Goal: Navigation & Orientation: Find specific page/section

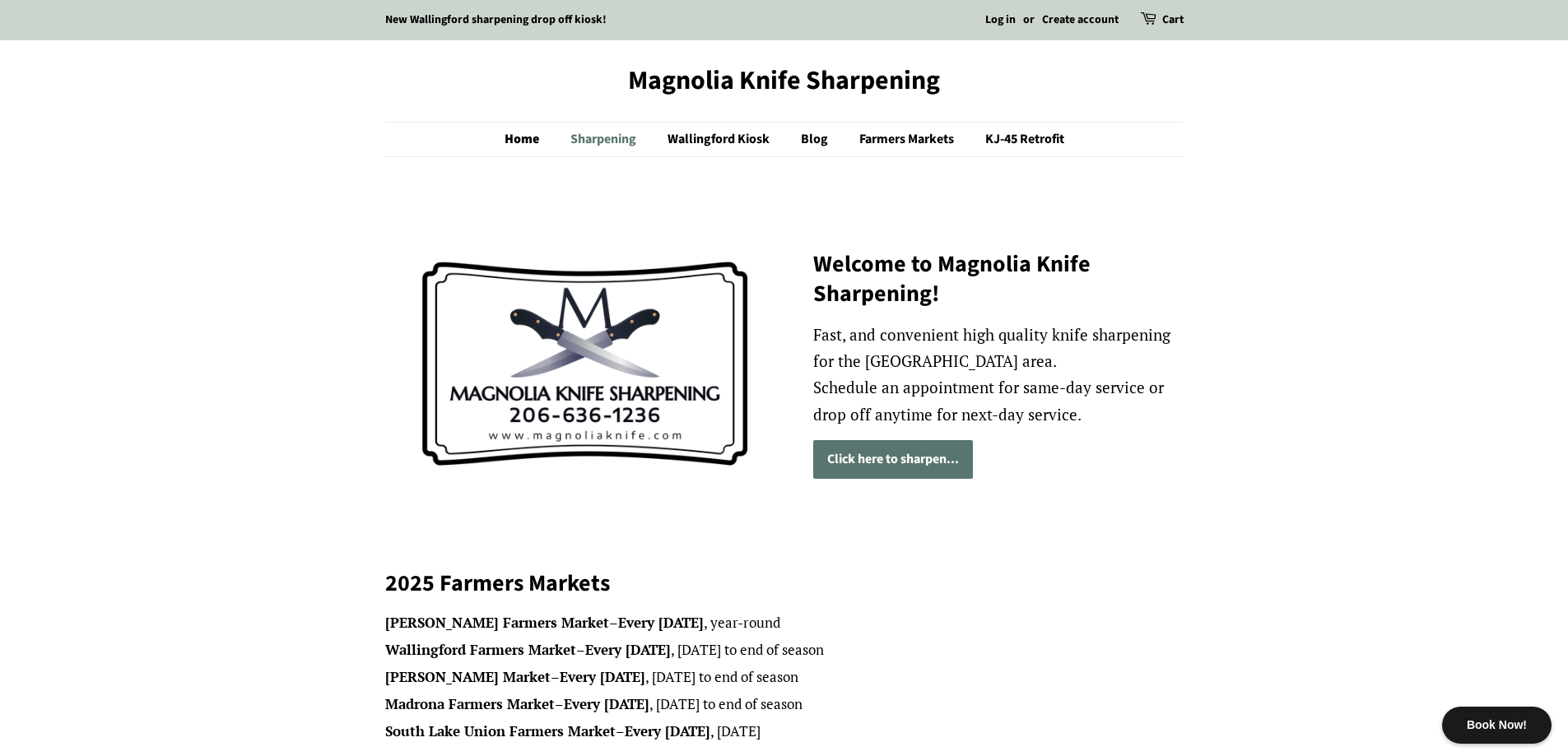
click at [607, 143] on link "Sharpening" at bounding box center [606, 140] width 95 height 34
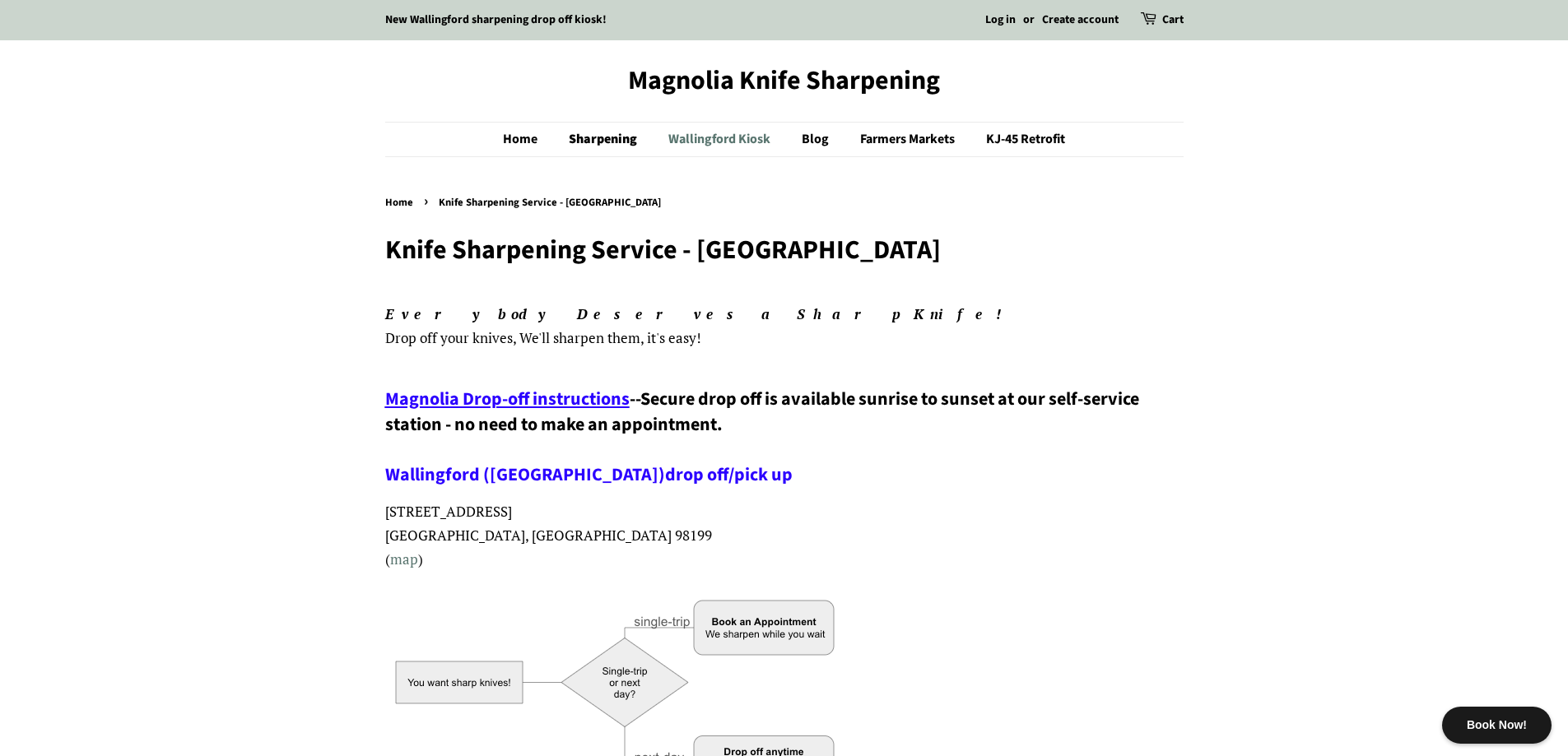
click at [730, 140] on link "Wallingford Kiosk" at bounding box center [720, 140] width 130 height 34
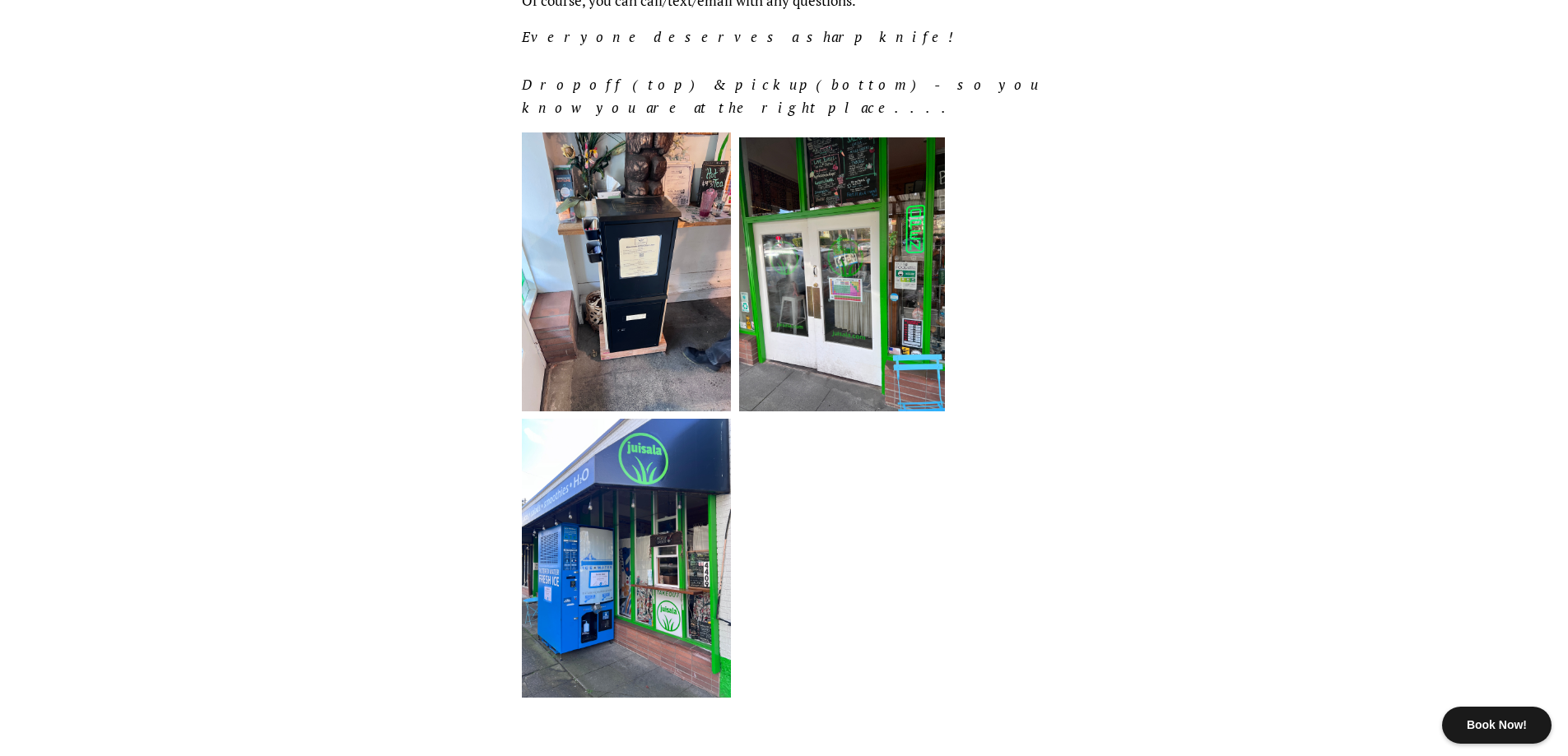
scroll to position [960, 0]
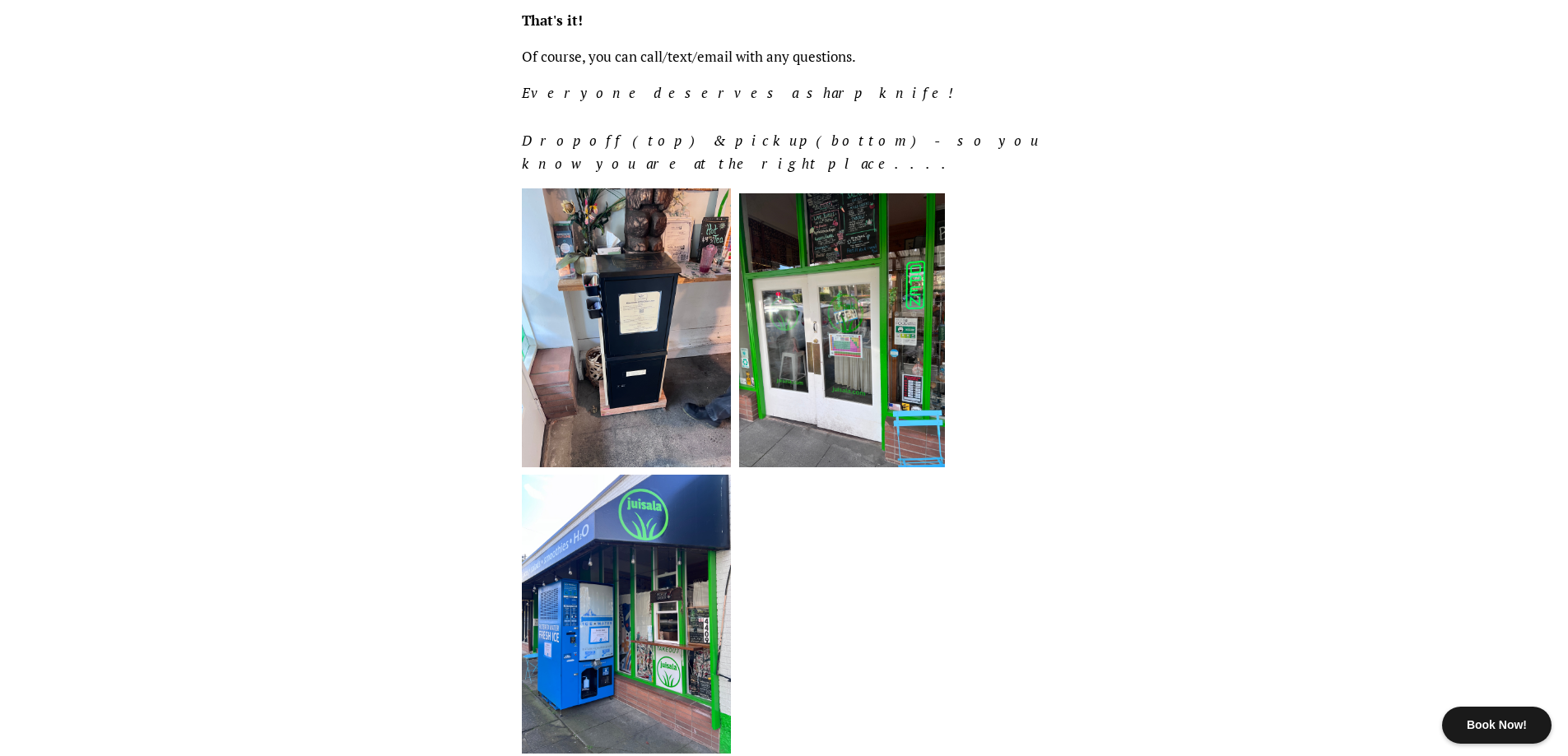
click at [681, 294] on img at bounding box center [627, 328] width 209 height 279
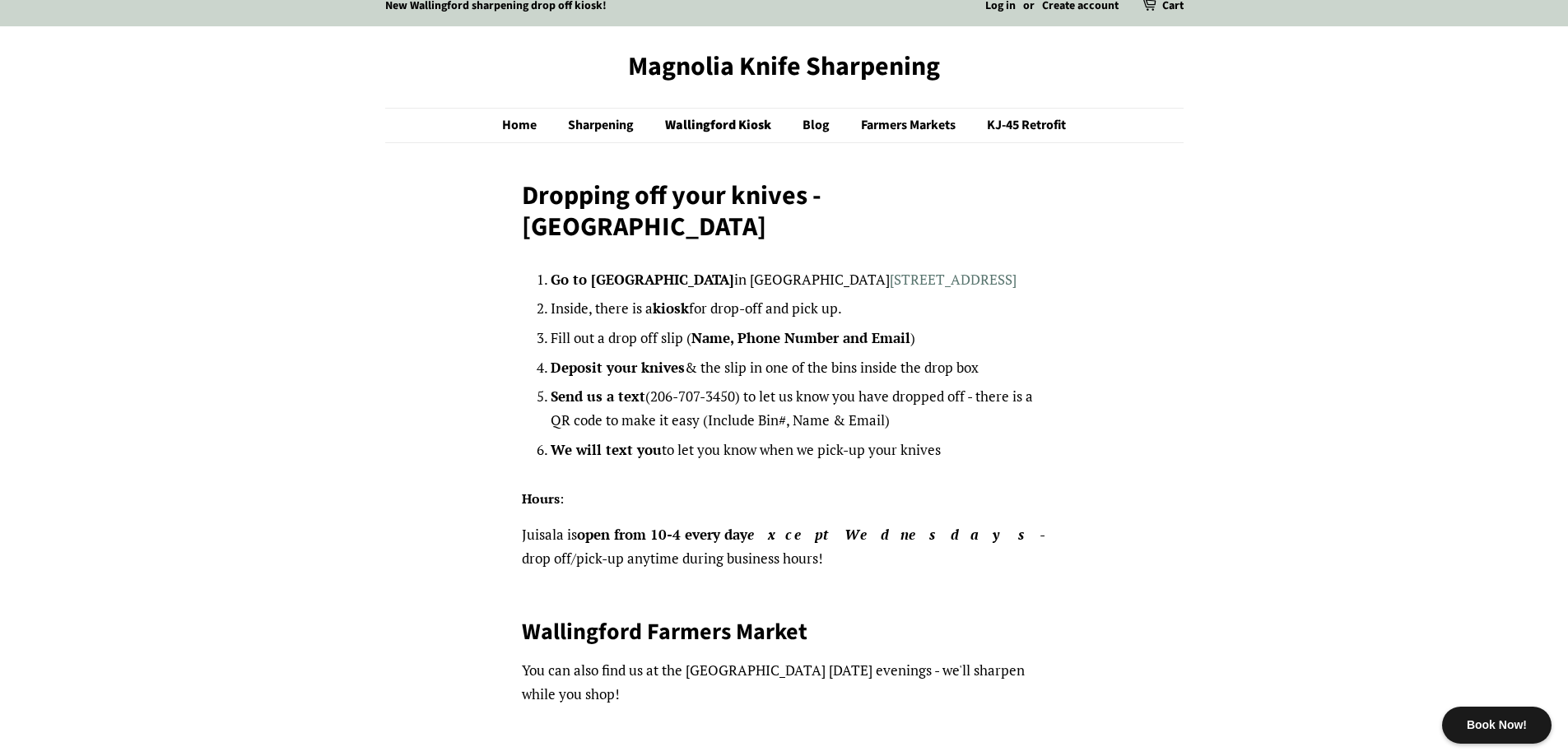
scroll to position [0, 0]
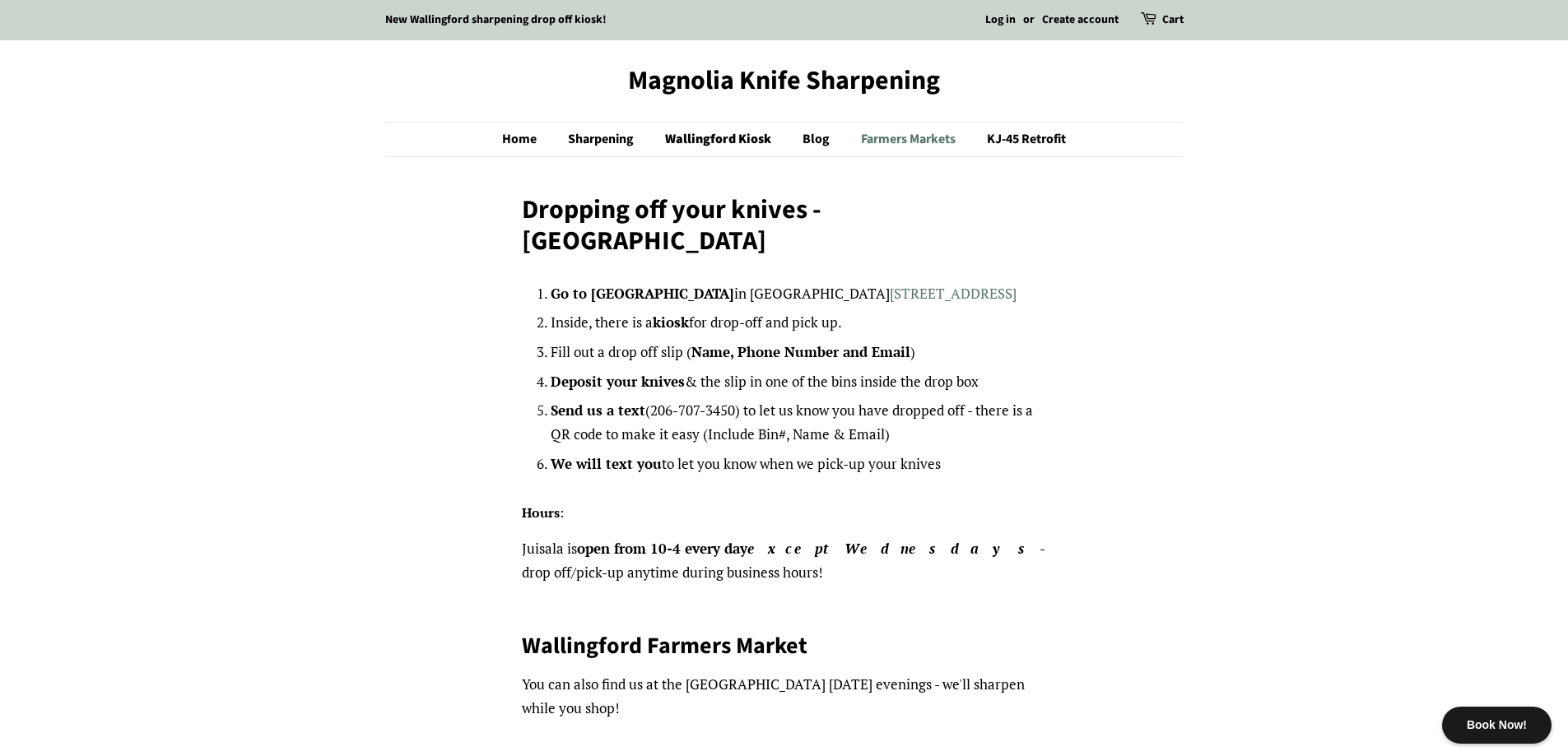
click at [904, 138] on link "Farmers Markets" at bounding box center [910, 140] width 124 height 34
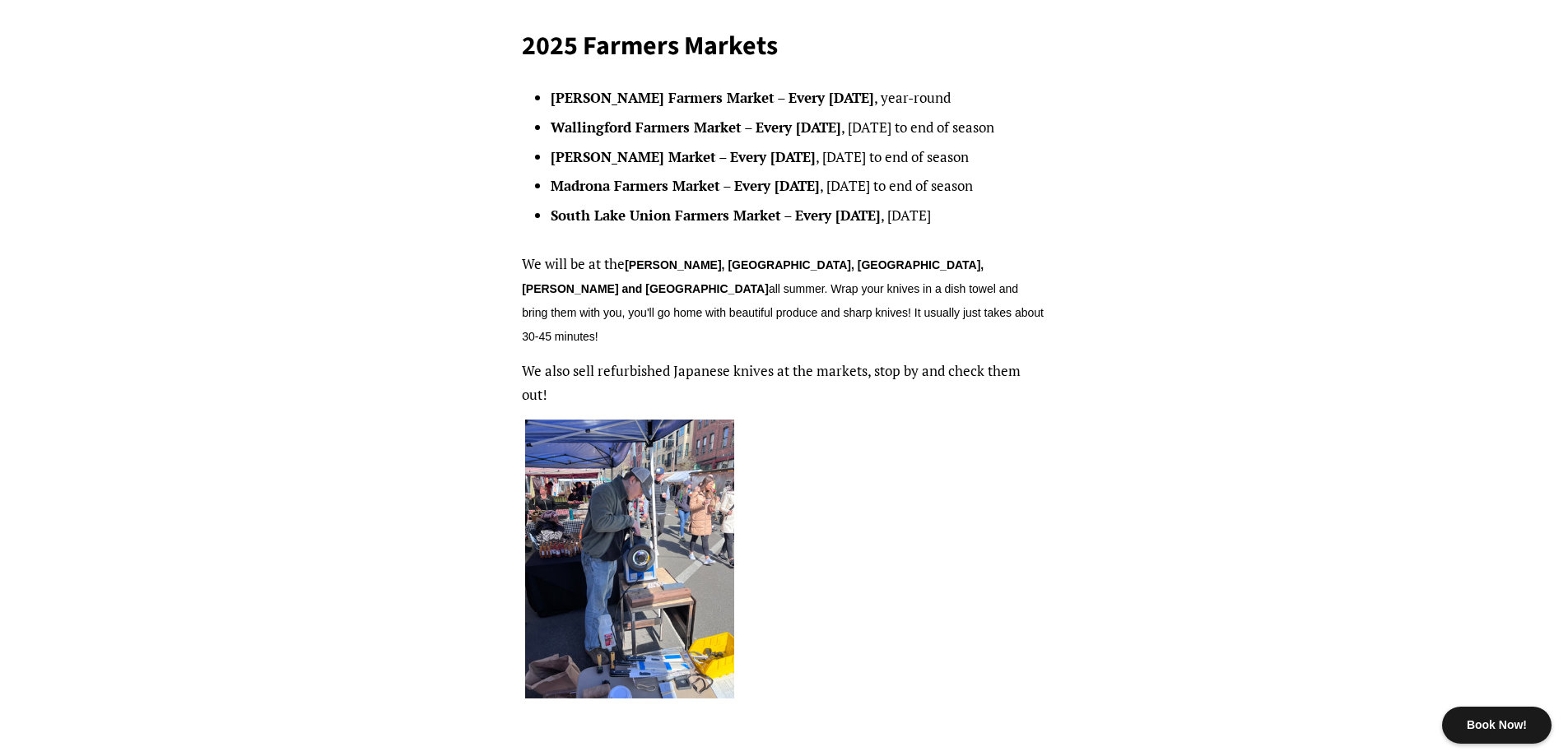
scroll to position [411, 0]
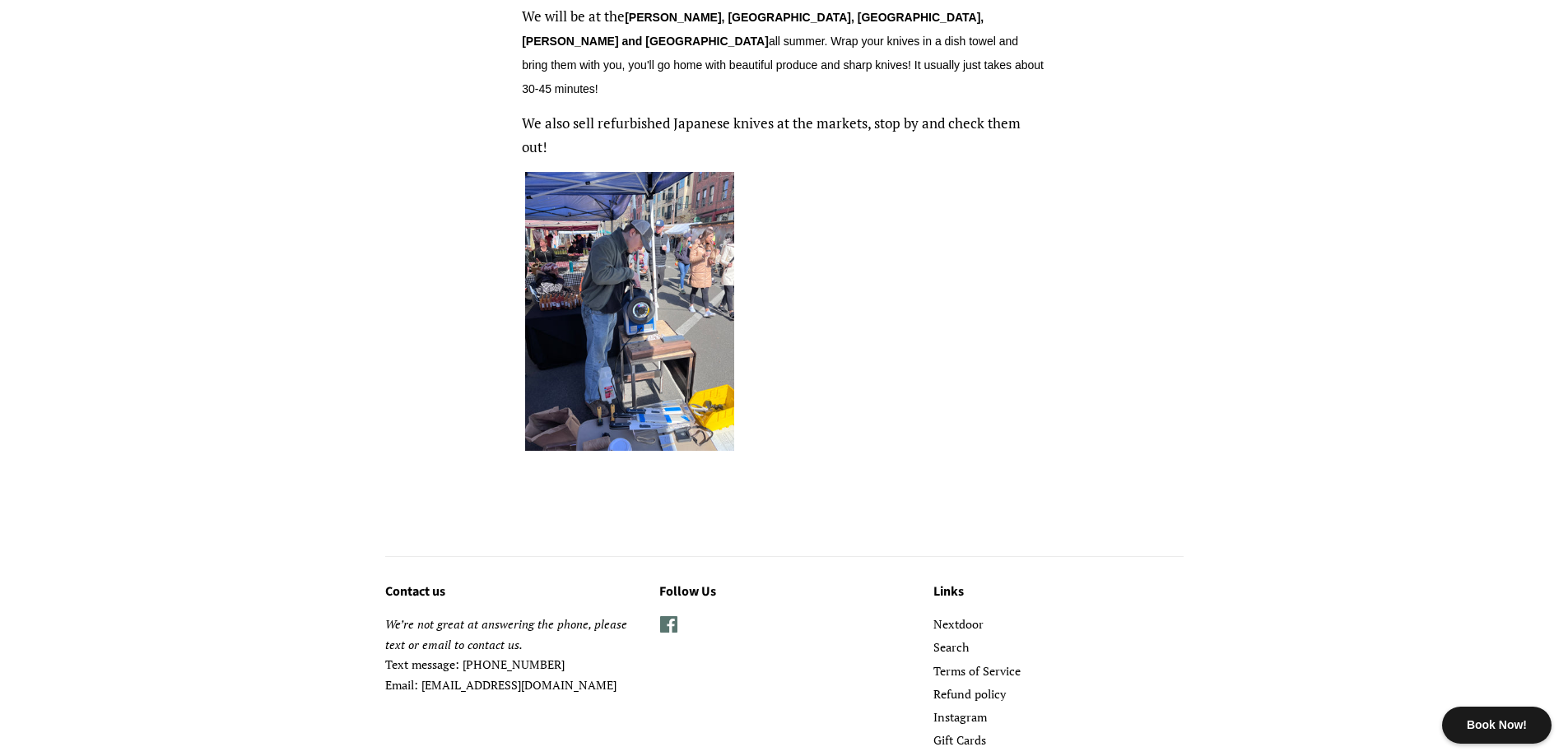
click at [637, 254] on img at bounding box center [630, 312] width 209 height 279
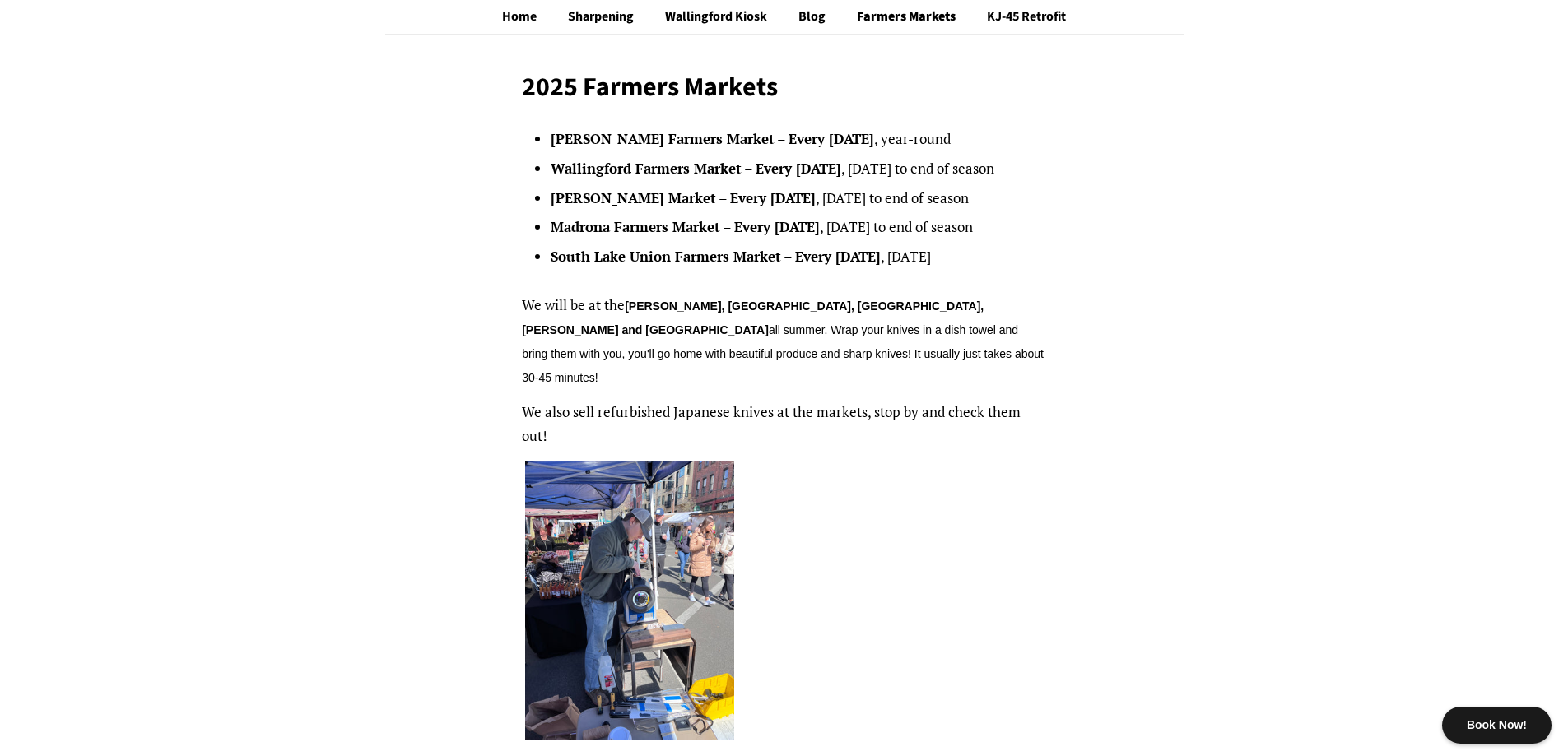
scroll to position [0, 0]
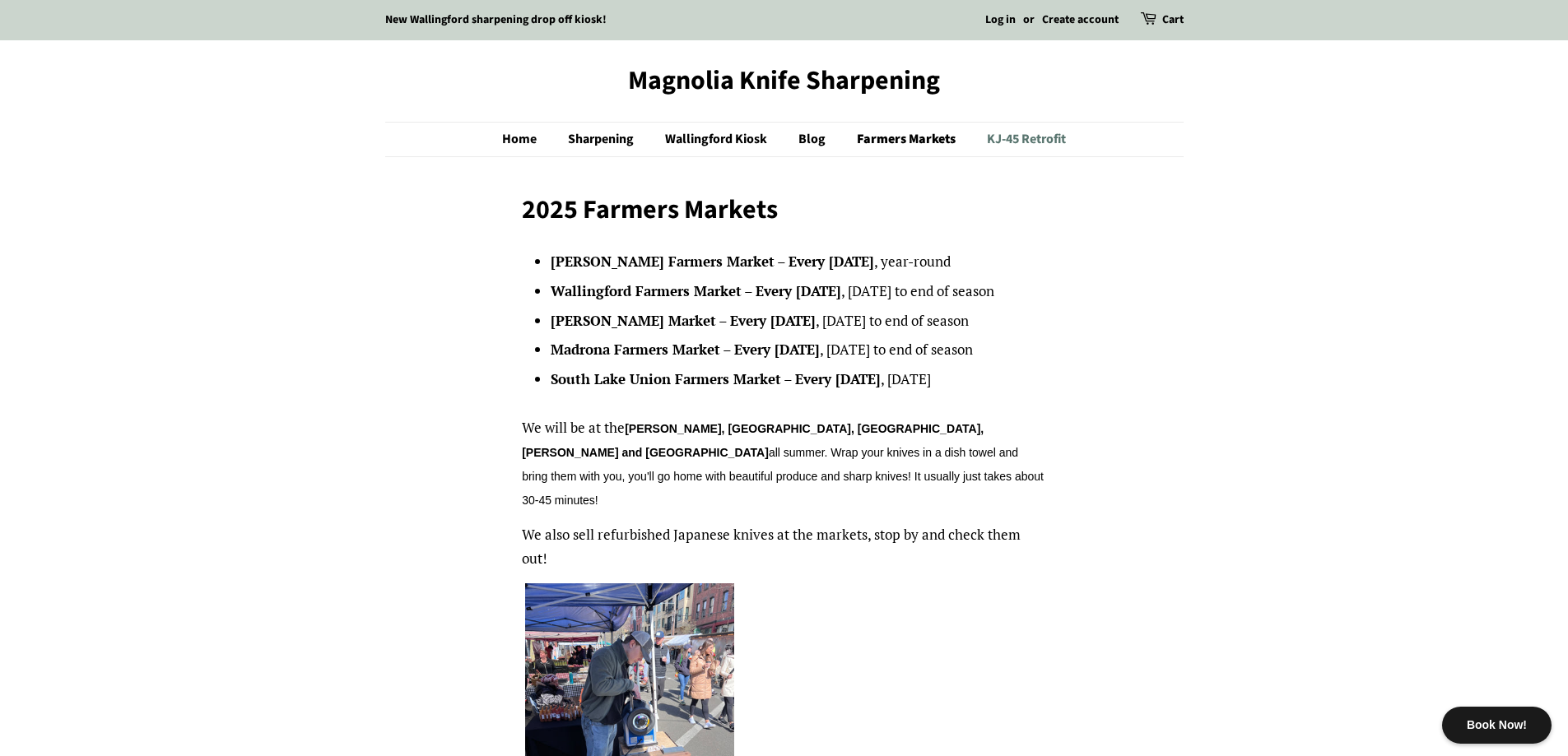
click at [1020, 140] on link "KJ-45 Retrofit" at bounding box center [1020, 140] width 91 height 34
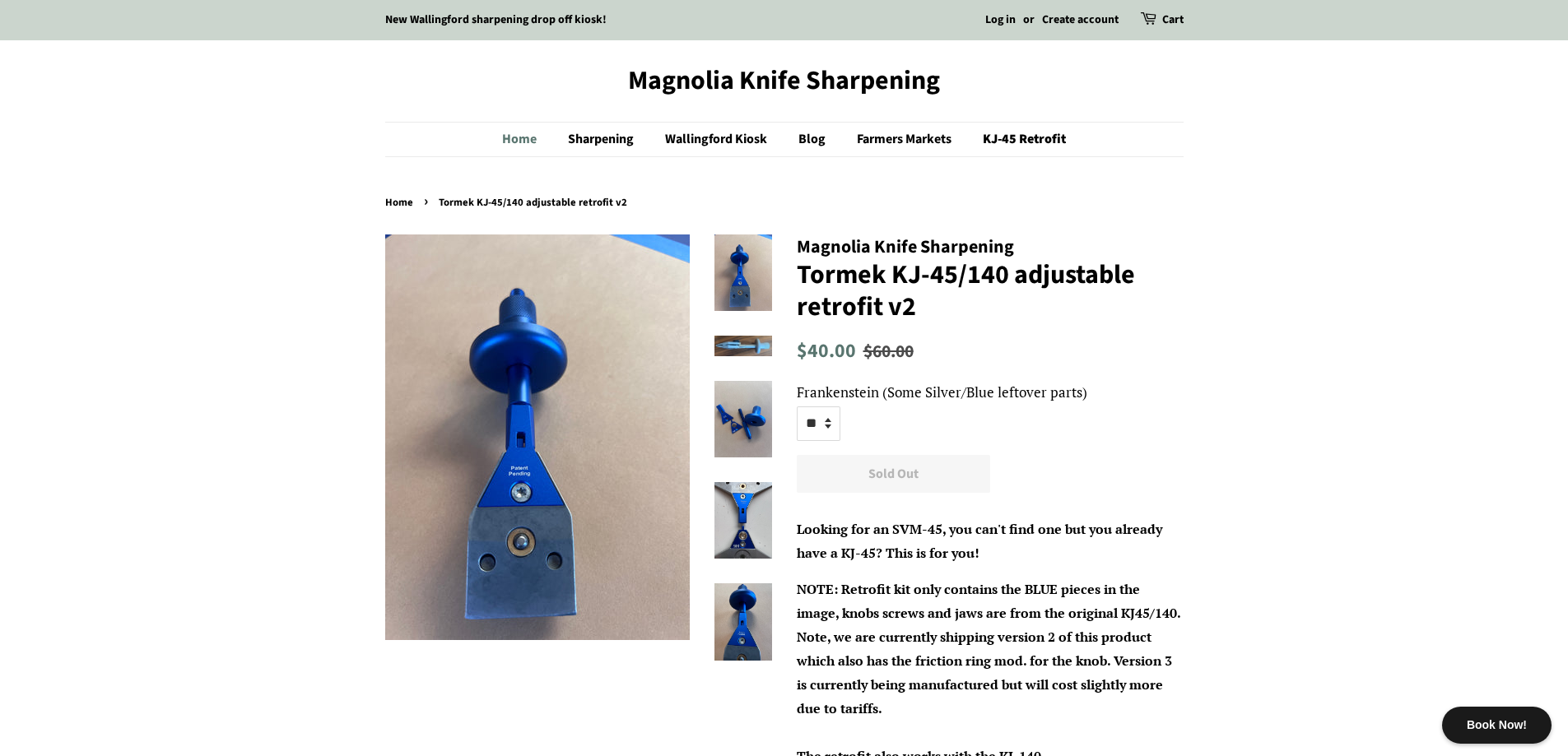
click at [525, 143] on link "Home" at bounding box center [527, 140] width 51 height 34
